Goal: Task Accomplishment & Management: Complete application form

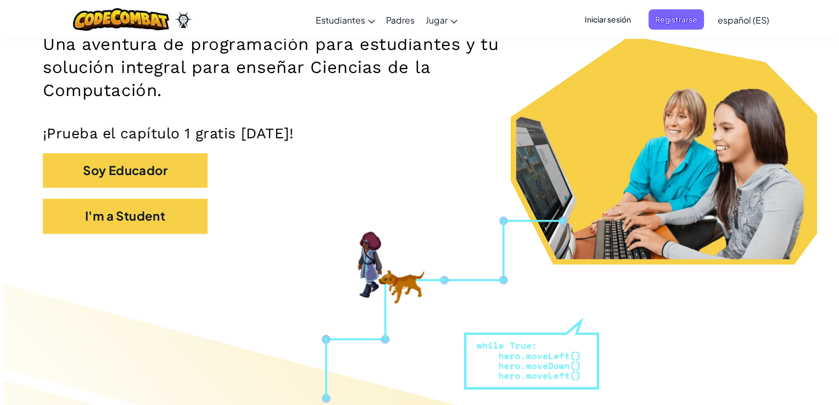
scroll to position [186, 0]
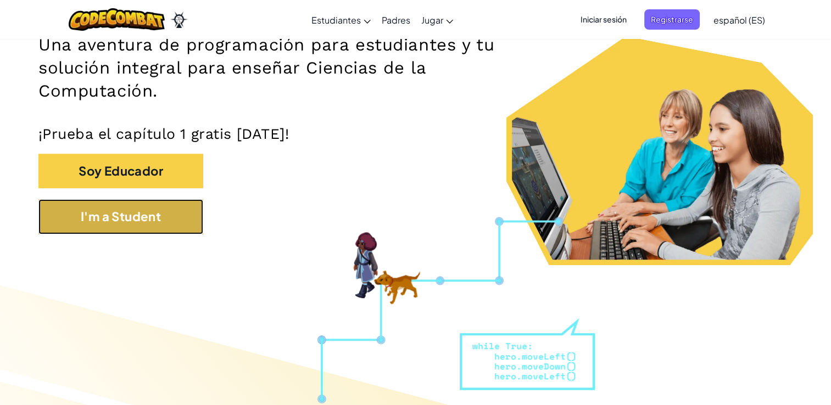
click at [154, 234] on button "I'm a Student" at bounding box center [120, 216] width 165 height 35
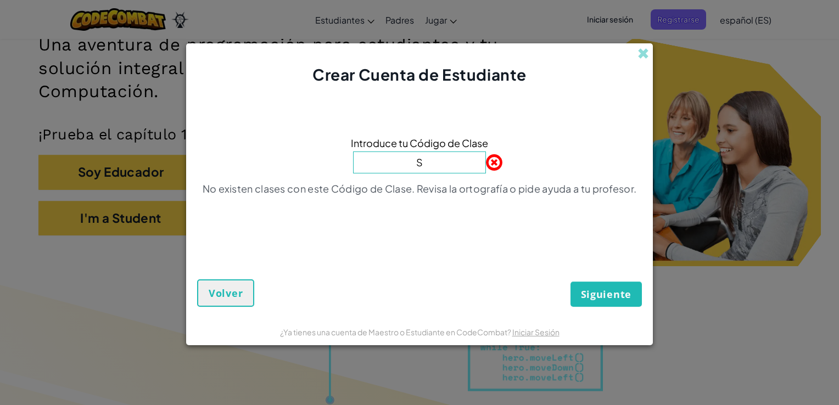
type input "SleepBadBox"
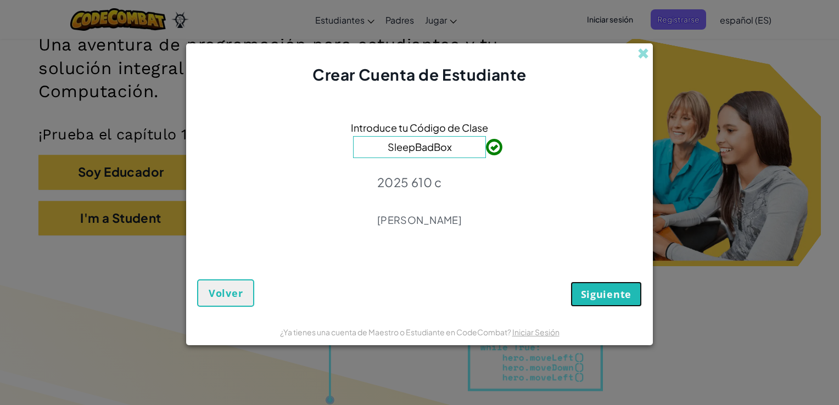
click at [599, 296] on span "Siguiente" at bounding box center [606, 294] width 51 height 13
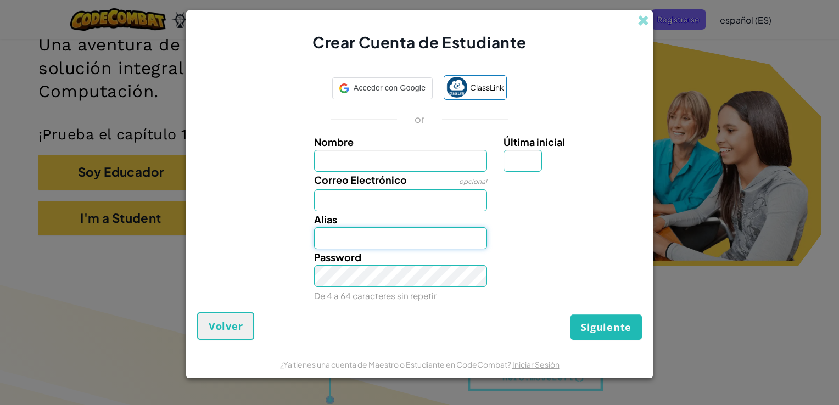
type input "[EMAIL_ADDRESS][DOMAIN_NAME]"
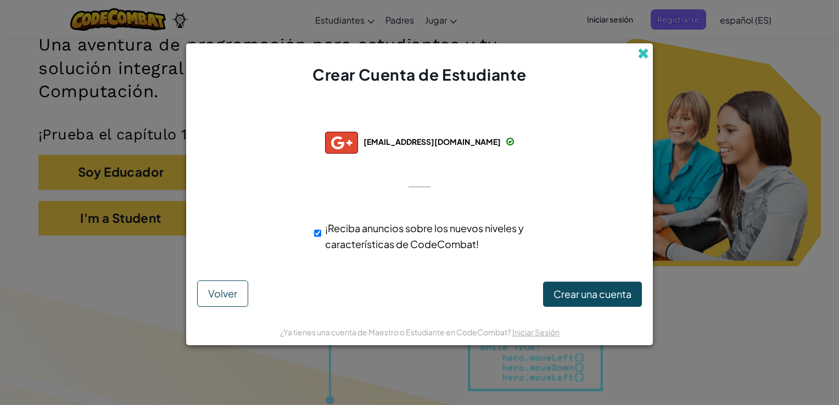
click at [638, 51] on span at bounding box center [644, 54] width 12 height 12
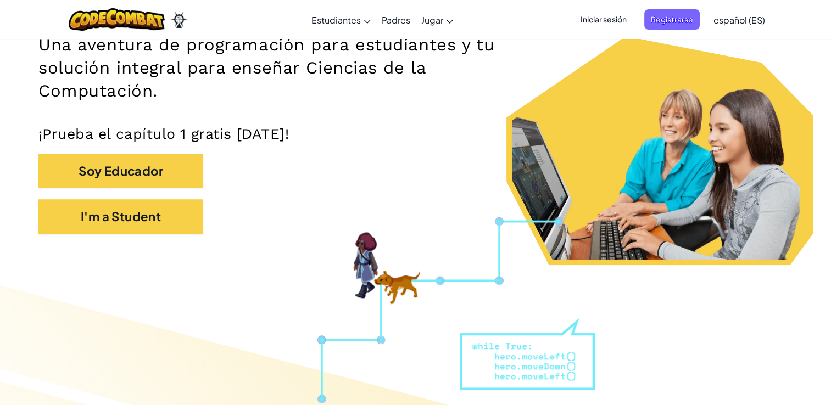
click at [601, 25] on span "Iniciar sesión" at bounding box center [603, 19] width 59 height 20
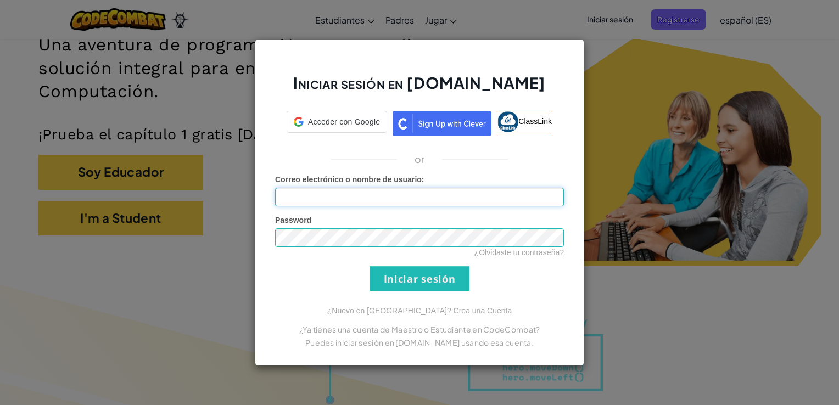
type input "[EMAIL_ADDRESS][DOMAIN_NAME]"
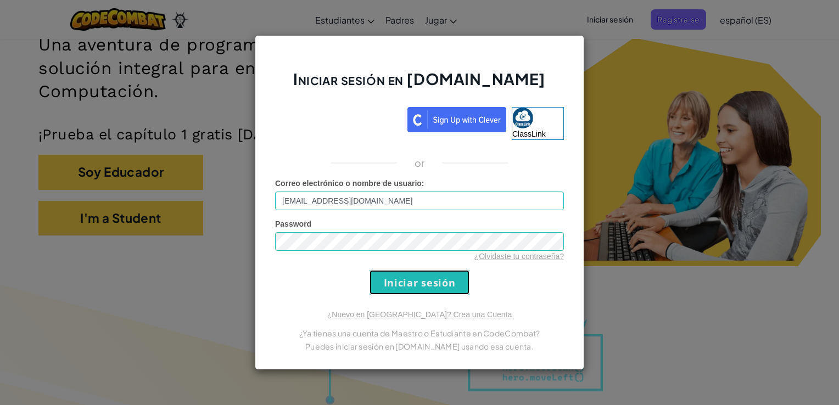
click at [434, 286] on input "Iniciar sesión" at bounding box center [420, 282] width 100 height 25
click at [393, 285] on input "Iniciar sesión" at bounding box center [420, 282] width 100 height 25
